Goal: Transaction & Acquisition: Purchase product/service

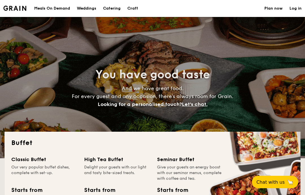
select select
click at [60, 10] on div "Meals On Demand" at bounding box center [52, 8] width 36 height 17
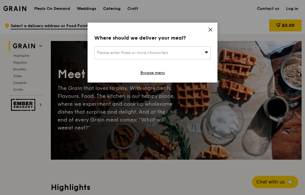
click at [212, 30] on icon at bounding box center [210, 29] width 5 height 5
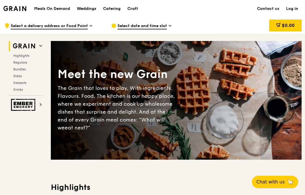
click at [114, 8] on div "Catering" at bounding box center [111, 8] width 17 height 17
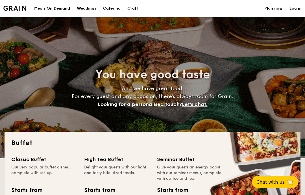
select select
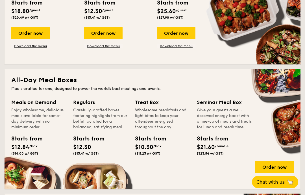
scroll to position [213, 0]
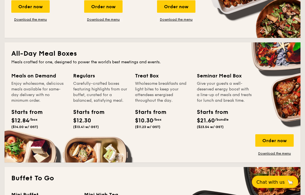
click at [276, 138] on div "Order now" at bounding box center [274, 140] width 38 height 12
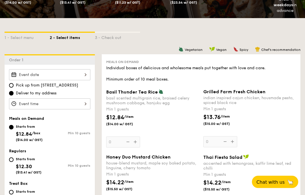
scroll to position [105, 0]
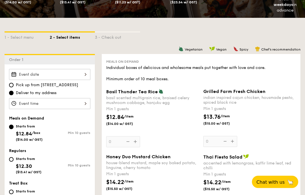
click at [85, 76] on div at bounding box center [49, 74] width 81 height 11
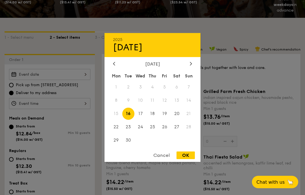
click at [140, 120] on span "17" at bounding box center [140, 113] width 12 height 12
click at [186, 159] on div "OK" at bounding box center [185, 155] width 18 height 8
type input "Sep 17, 2025"
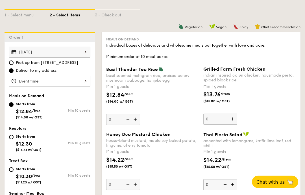
scroll to position [127, 0]
click at [81, 82] on div at bounding box center [49, 81] width 81 height 11
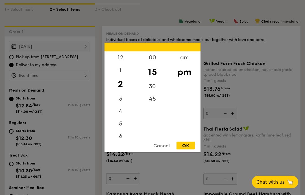
scroll to position [124, 0]
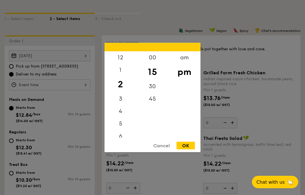
click at [120, 64] on div "12" at bounding box center [120, 57] width 32 height 12
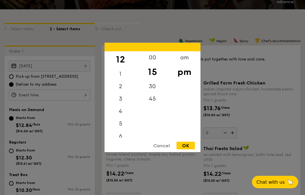
click at [151, 64] on div "00" at bounding box center [152, 57] width 32 height 12
click at [184, 80] on div "pm" at bounding box center [184, 72] width 32 height 16
click at [125, 137] on div "11" at bounding box center [120, 131] width 32 height 12
click at [125, 88] on div "7" at bounding box center [120, 81] width 32 height 12
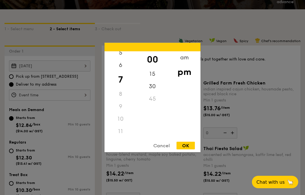
click at [124, 125] on div "10" at bounding box center [120, 119] width 32 height 12
click at [185, 64] on div "am" at bounding box center [184, 57] width 32 height 12
click at [122, 137] on div "11" at bounding box center [120, 131] width 32 height 12
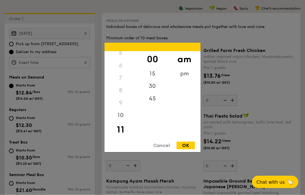
scroll to position [148, 0]
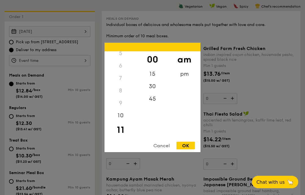
click at [150, 105] on div "45" at bounding box center [152, 98] width 32 height 12
click at [191, 149] on div "OK" at bounding box center [185, 146] width 18 height 8
type input "11:45AM"
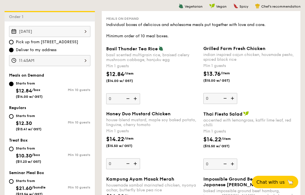
click at [83, 59] on div "11:45AM" at bounding box center [49, 60] width 81 height 11
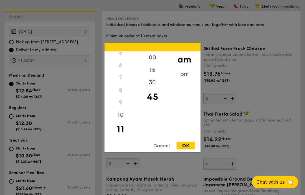
click at [152, 89] on div "30" at bounding box center [152, 82] width 32 height 12
click at [158, 105] on div "45" at bounding box center [152, 98] width 32 height 12
click at [191, 149] on div "OK" at bounding box center [185, 146] width 18 height 8
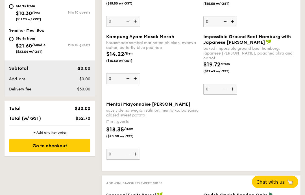
select select
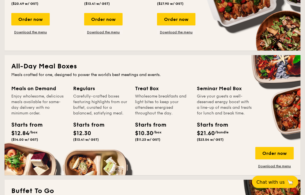
scroll to position [201, 0]
click at [277, 152] on div "Order now" at bounding box center [274, 153] width 38 height 12
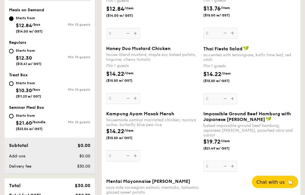
scroll to position [208, 0]
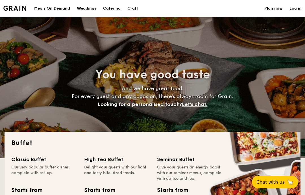
select select
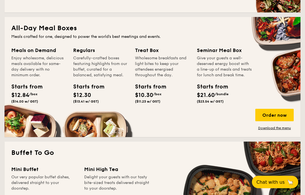
scroll to position [239, 0]
click at [278, 110] on div "Order now" at bounding box center [274, 115] width 38 height 12
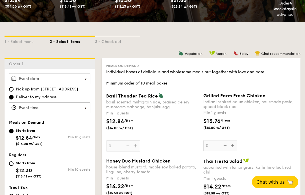
scroll to position [100, 0]
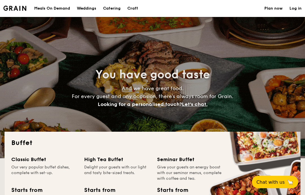
select select
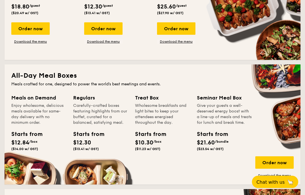
scroll to position [191, 0]
click at [275, 162] on div "Order now" at bounding box center [274, 162] width 38 height 12
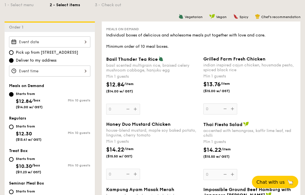
scroll to position [134, 0]
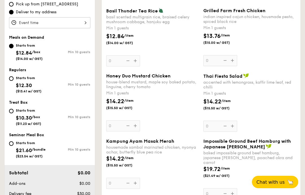
click at [133, 65] on div "Basil Thunder Tea Rice basil scented multigrain rice, braised celery mushroom c…" at bounding box center [152, 37] width 92 height 58
click at [133, 65] on input "0" at bounding box center [123, 60] width 34 height 11
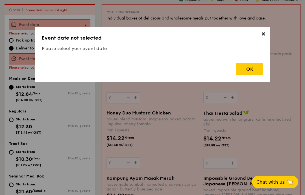
click at [137, 67] on div "OK" at bounding box center [152, 67] width 221 height 16
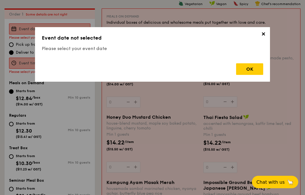
click at [250, 66] on div "OK" at bounding box center [249, 69] width 27 height 12
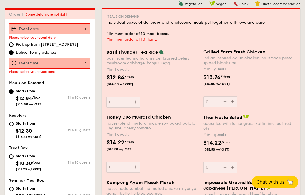
click at [81, 27] on div at bounding box center [49, 28] width 81 height 11
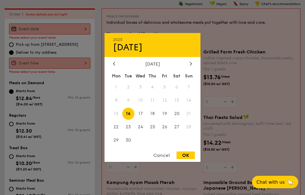
click at [142, 113] on span "17" at bounding box center [140, 113] width 12 height 12
click at [189, 155] on div "OK" at bounding box center [185, 155] width 18 height 8
type input "Sep 17, 2025"
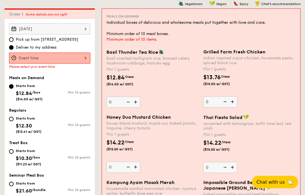
click at [83, 58] on div at bounding box center [49, 57] width 81 height 11
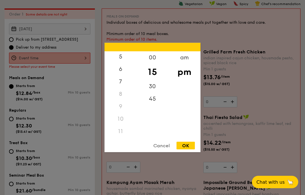
click at [186, 57] on div "am" at bounding box center [184, 57] width 32 height 12
click at [122, 129] on div "11" at bounding box center [120, 131] width 32 height 12
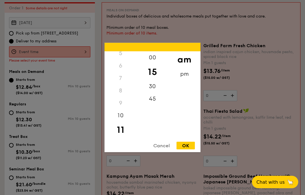
click at [154, 105] on div "45" at bounding box center [152, 98] width 32 height 12
click at [189, 149] on div "OK" at bounding box center [185, 146] width 18 height 8
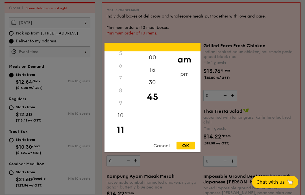
type input "11:45AM"
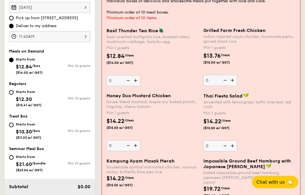
scroll to position [173, 0]
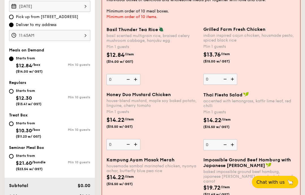
click at [11, 91] on input "Starts from $12.30 ($13.41 w/ GST) Min 10 guests" at bounding box center [11, 91] width 5 height 5
radio input "true"
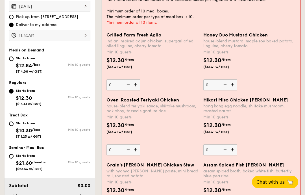
click at [18, 56] on div "Starts from $12.84 /box ($14.00 w/ GST)" at bounding box center [29, 64] width 27 height 19
click at [14, 56] on input "Starts from $12.84 /box ($14.00 w/ GST) Min 10 guests" at bounding box center [11, 58] width 5 height 5
radio input "true"
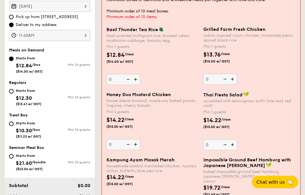
click at [139, 81] on img at bounding box center [136, 79] width 8 height 11
click at [139, 81] on input "0" at bounding box center [123, 79] width 34 height 11
click at [137, 80] on img at bounding box center [136, 79] width 8 height 11
click at [137, 80] on input "1" at bounding box center [123, 79] width 34 height 11
click at [136, 80] on img at bounding box center [136, 79] width 8 height 11
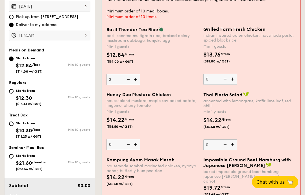
click at [136, 80] on input "2" at bounding box center [123, 79] width 34 height 11
click at [127, 81] on img at bounding box center [127, 79] width 8 height 11
click at [127, 81] on input "3" at bounding box center [123, 79] width 34 height 11
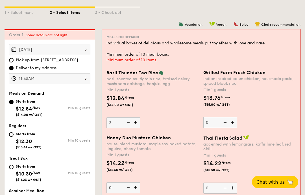
scroll to position [137, 0]
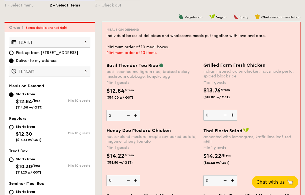
click at [129, 117] on img at bounding box center [127, 115] width 8 height 11
click at [129, 117] on input "2" at bounding box center [123, 115] width 34 height 11
click at [128, 116] on img at bounding box center [127, 115] width 8 height 11
click at [128, 116] on input "1" at bounding box center [123, 115] width 34 height 11
type input "0"
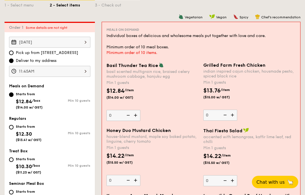
click at [15, 193] on div "Starts from $21.60 /bundle ($23.54 w/ GST)" at bounding box center [29, 197] width 41 height 19
click at [14, 193] on input "Starts from $21.60 /bundle ($23.54 w/ GST) Min 10 guests" at bounding box center [11, 191] width 5 height 5
radio input "true"
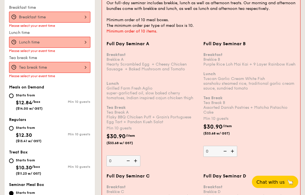
scroll to position [187, 0]
click at [30, 104] on span "$12.84" at bounding box center [24, 102] width 16 height 6
click at [14, 98] on input "Starts from $12.84 /box ($14.00 w/ GST) Min 10 guests" at bounding box center [11, 95] width 5 height 5
radio input "true"
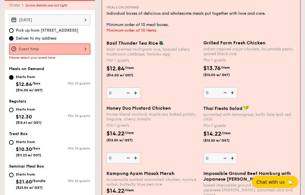
click at [87, 51] on div at bounding box center [49, 49] width 81 height 11
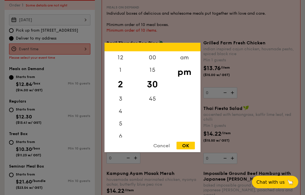
click at [185, 58] on div "am" at bounding box center [184, 57] width 32 height 12
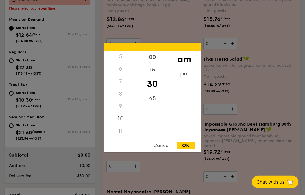
scroll to position [209, 0]
click at [153, 105] on div "45" at bounding box center [152, 98] width 32 height 12
click at [188, 149] on div "OK" at bounding box center [185, 146] width 18 height 8
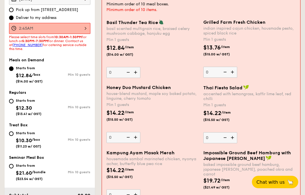
scroll to position [178, 0]
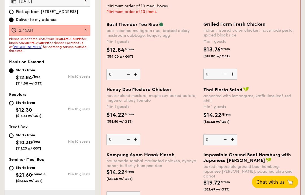
click at [84, 30] on div "2:45AM" at bounding box center [49, 30] width 81 height 11
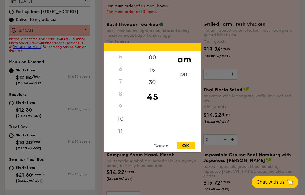
scroll to position [66, 0]
click at [123, 128] on div "11" at bounding box center [120, 131] width 32 height 12
click at [188, 144] on div "OK" at bounding box center [185, 146] width 18 height 8
type input "11:45AM"
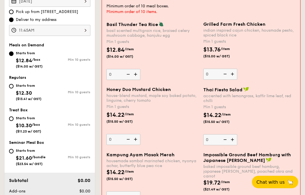
click at [33, 89] on div "Starts from $12.30 ($13.41 w/ GST)" at bounding box center [29, 91] width 26 height 19
click at [14, 88] on input "Starts from $12.30 ($13.41 w/ GST) Min 10 guests" at bounding box center [11, 86] width 5 height 5
radio input "true"
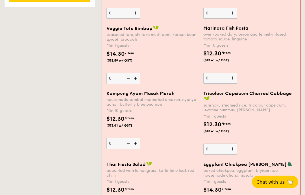
scroll to position [440, 0]
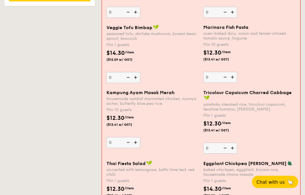
click at [136, 143] on img at bounding box center [136, 142] width 8 height 11
click at [136, 143] on input "0" at bounding box center [123, 142] width 34 height 11
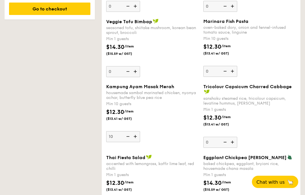
scroll to position [440, 0]
click at [136, 142] on img at bounding box center [135, 136] width 8 height 11
click at [136, 142] on input "10" at bounding box center [123, 136] width 34 height 11
click at [119, 136] on input "11" at bounding box center [123, 136] width 34 height 11
click at [120, 138] on input "11" at bounding box center [123, 136] width 34 height 11
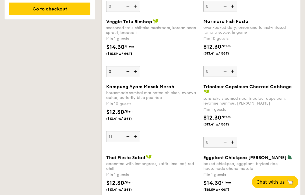
click at [129, 137] on img at bounding box center [127, 136] width 8 height 11
click at [129, 137] on input "11" at bounding box center [123, 136] width 34 height 11
click at [130, 138] on img at bounding box center [127, 136] width 8 height 11
click at [130, 138] on input "10" at bounding box center [123, 136] width 34 height 11
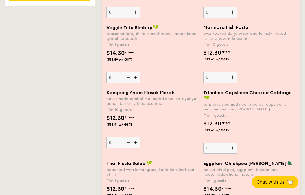
click at [130, 139] on img at bounding box center [127, 142] width 8 height 11
click at [130, 139] on input "0" at bounding box center [123, 142] width 34 height 11
click at [139, 144] on img at bounding box center [136, 142] width 8 height 11
click at [139, 144] on input "0" at bounding box center [123, 142] width 34 height 11
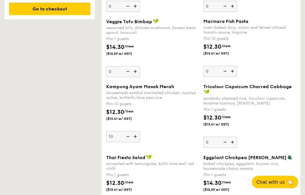
click at [130, 138] on img at bounding box center [127, 136] width 8 height 11
click at [130, 138] on input "10" at bounding box center [123, 136] width 34 height 11
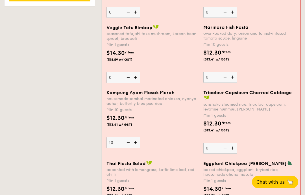
type input "0"
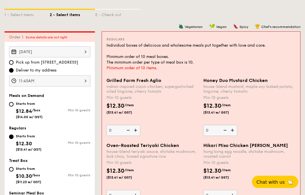
scroll to position [128, 0]
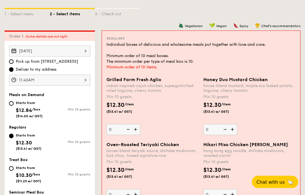
click at [13, 105] on input "Starts from $12.84 /box ($14.00 w/ GST) Min 10 guests" at bounding box center [11, 103] width 5 height 5
radio input "true"
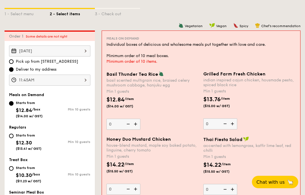
click at [179, 109] on div "$12.84 /item ($14.00 w/ GST)" at bounding box center [152, 105] width 97 height 20
click at [140, 118] on input "0" at bounding box center [123, 123] width 34 height 11
click at [26, 140] on span "$12.30" at bounding box center [24, 142] width 16 height 6
click at [14, 138] on input "Starts from $12.30 ($13.41 w/ GST) Min 10 guests" at bounding box center [11, 135] width 5 height 5
radio input "true"
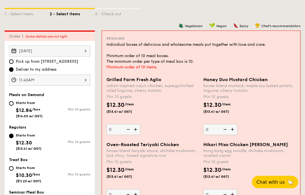
click at [34, 107] on span "/box" at bounding box center [36, 109] width 8 height 4
click at [14, 105] on input "Starts from $12.84 /box ($14.00 w/ GST) Min 10 guests" at bounding box center [11, 103] width 5 height 5
radio input "true"
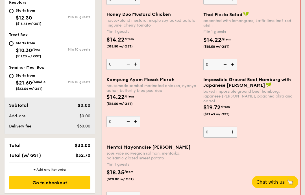
scroll to position [253, 0]
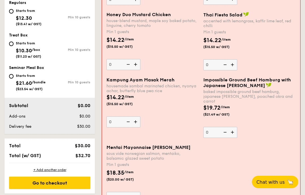
click at [136, 122] on img at bounding box center [136, 121] width 8 height 11
click at [136, 122] on input "0" at bounding box center [123, 121] width 34 height 11
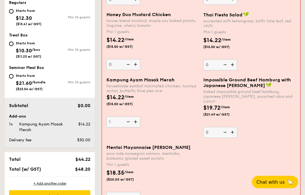
click at [137, 124] on img at bounding box center [136, 121] width 8 height 11
click at [137, 124] on input "1" at bounding box center [123, 121] width 34 height 11
type input "2"
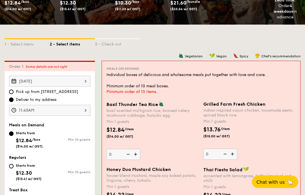
scroll to position [98, 0]
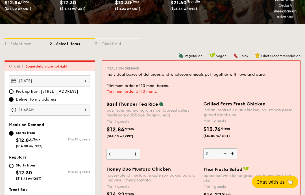
click at [235, 152] on img at bounding box center [232, 153] width 8 height 11
click at [235, 152] on input "0" at bounding box center [220, 153] width 34 height 11
click at [232, 153] on img at bounding box center [232, 153] width 8 height 11
click at [232, 153] on input "1" at bounding box center [220, 153] width 34 height 11
type input "2"
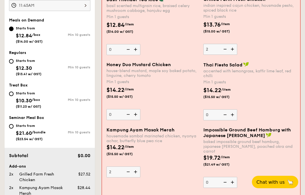
scroll to position [203, 0]
click at [137, 115] on img at bounding box center [136, 114] width 8 height 11
click at [137, 115] on input "0" at bounding box center [123, 114] width 34 height 11
click at [137, 115] on img at bounding box center [136, 114] width 8 height 11
click at [137, 115] on input "1" at bounding box center [123, 114] width 34 height 11
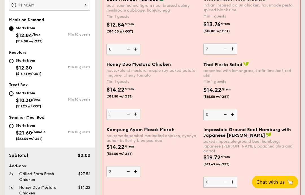
type input "2"
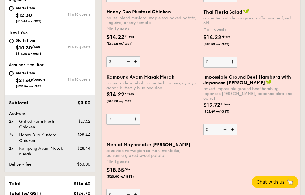
scroll to position [257, 0]
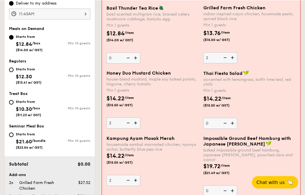
click at [233, 60] on img at bounding box center [232, 57] width 8 height 11
click at [233, 60] on input "2" at bounding box center [220, 57] width 34 height 11
type input "3"
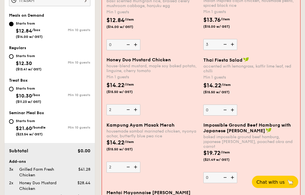
scroll to position [208, 0]
click at [137, 170] on img at bounding box center [136, 166] width 8 height 11
click at [137, 170] on input "2" at bounding box center [123, 166] width 34 height 11
type input "3"
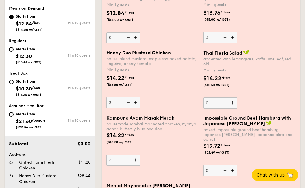
scroll to position [215, 0]
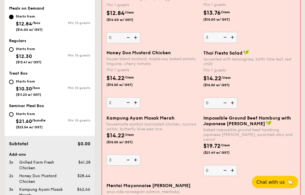
click at [136, 101] on img at bounding box center [136, 102] width 8 height 11
click at [136, 101] on input "2" at bounding box center [123, 102] width 34 height 11
type input "3"
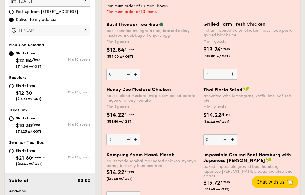
scroll to position [178, 0]
click at [233, 75] on img at bounding box center [232, 74] width 8 height 11
click at [233, 75] on input "3" at bounding box center [220, 74] width 34 height 11
type input "4"
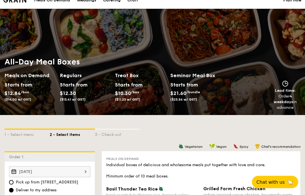
scroll to position [0, 0]
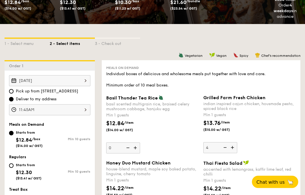
click at [79, 81] on div "Sep 17, 2025" at bounding box center [49, 80] width 81 height 11
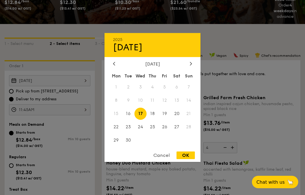
click at [187, 159] on div "OK" at bounding box center [185, 155] width 18 height 8
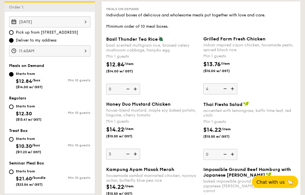
scroll to position [157, 0]
